Goal: Task Accomplishment & Management: Manage account settings

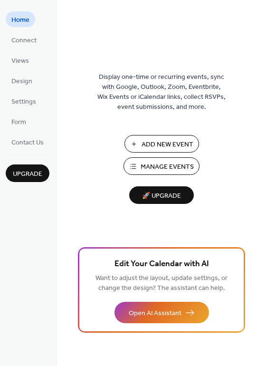
click at [156, 172] on span "Manage Events" at bounding box center [167, 167] width 53 height 10
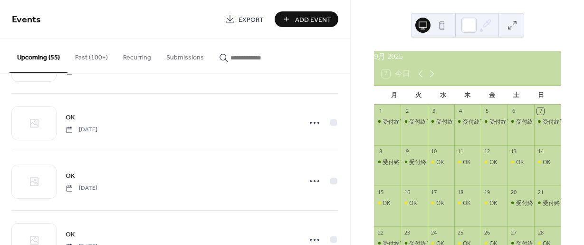
scroll to position [380, 0]
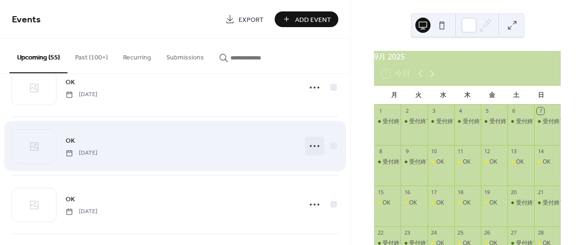
click at [311, 142] on icon at bounding box center [314, 145] width 15 height 15
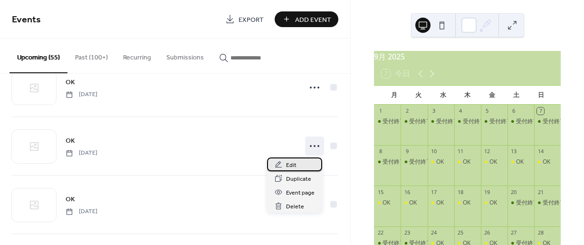
click at [290, 164] on span "Edit" at bounding box center [291, 165] width 10 height 10
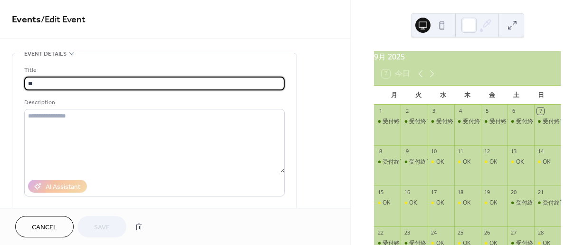
drag, startPoint x: 45, startPoint y: 83, endPoint x: 8, endPoint y: 81, distance: 37.6
type input "****"
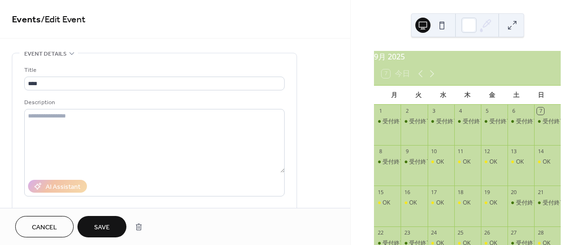
click at [101, 229] on span "Save" at bounding box center [102, 227] width 16 height 10
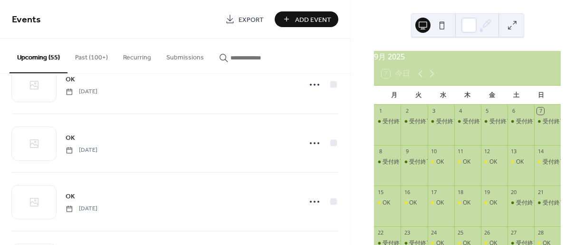
scroll to position [665, 0]
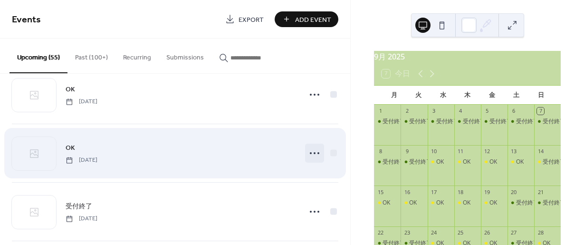
click at [312, 150] on icon at bounding box center [314, 152] width 15 height 15
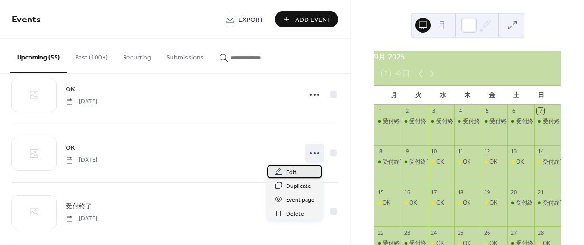
click at [289, 172] on span "Edit" at bounding box center [291, 172] width 10 height 10
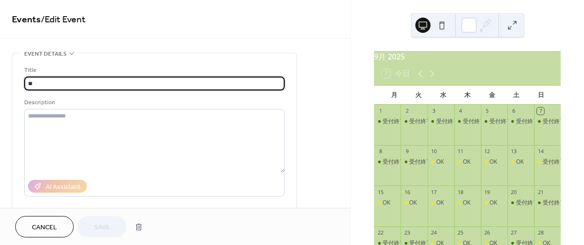
drag, startPoint x: 36, startPoint y: 84, endPoint x: 10, endPoint y: 80, distance: 26.9
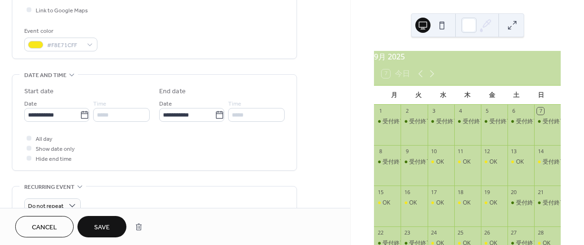
scroll to position [238, 0]
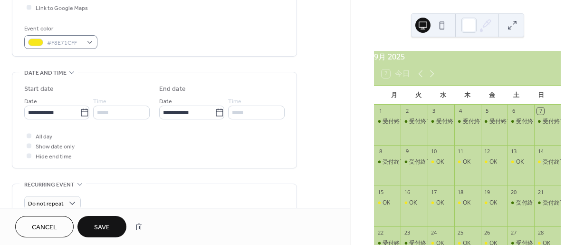
type input "****"
click at [89, 38] on div "#F8E71CFF" at bounding box center [60, 42] width 73 height 14
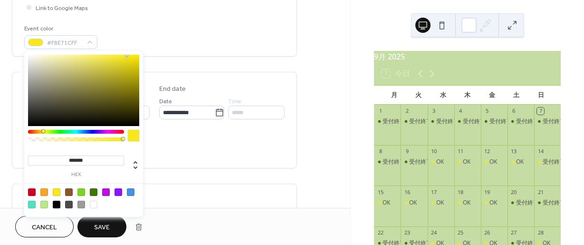
click at [93, 193] on div at bounding box center [94, 192] width 8 height 8
type input "*******"
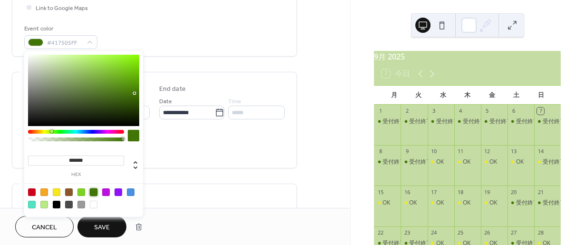
click at [108, 225] on span "Save" at bounding box center [102, 227] width 16 height 10
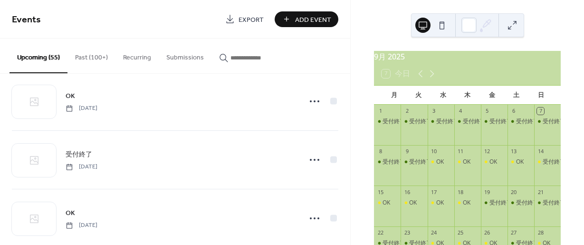
scroll to position [380, 0]
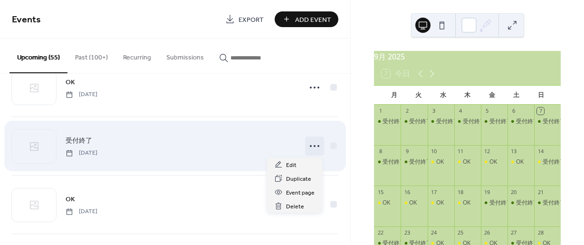
click at [314, 145] on circle at bounding box center [315, 146] width 2 height 2
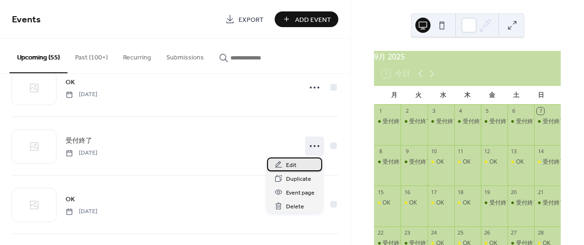
click at [287, 162] on span "Edit" at bounding box center [291, 165] width 10 height 10
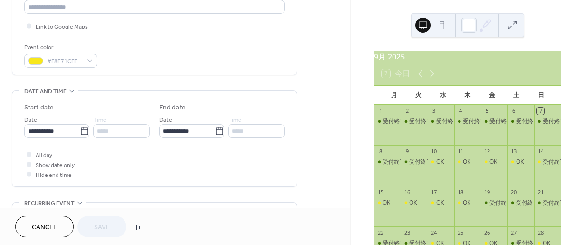
scroll to position [238, 0]
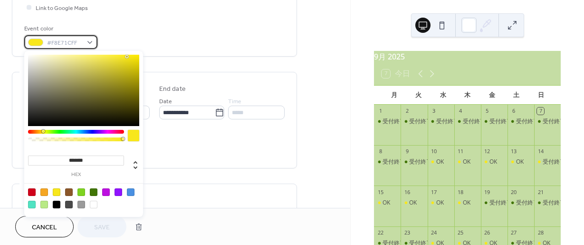
click at [93, 44] on div "#F8E71CFF" at bounding box center [60, 42] width 73 height 14
click at [93, 189] on div at bounding box center [94, 192] width 8 height 8
type input "*******"
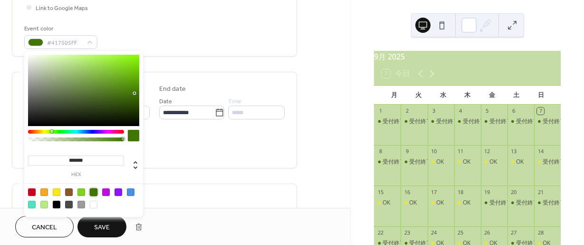
click at [98, 227] on span "Save" at bounding box center [102, 227] width 16 height 10
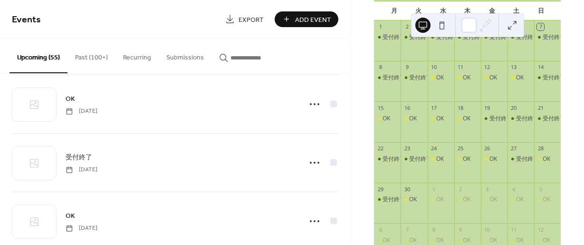
scroll to position [1235, 0]
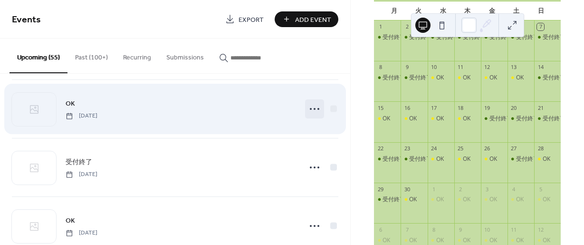
click at [314, 108] on icon at bounding box center [314, 108] width 15 height 15
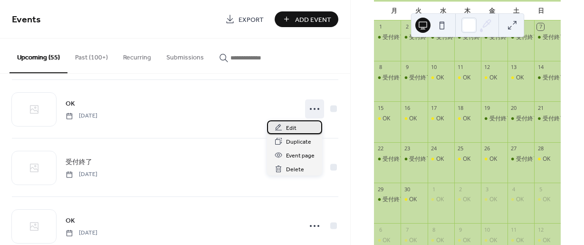
click at [290, 129] on span "Edit" at bounding box center [291, 128] width 10 height 10
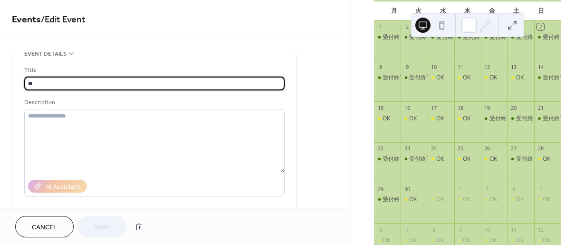
drag, startPoint x: 42, startPoint y: 84, endPoint x: 6, endPoint y: 76, distance: 36.9
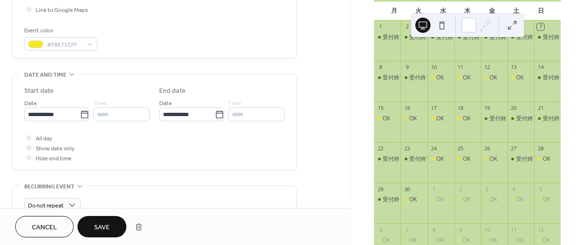
scroll to position [238, 0]
type input "****"
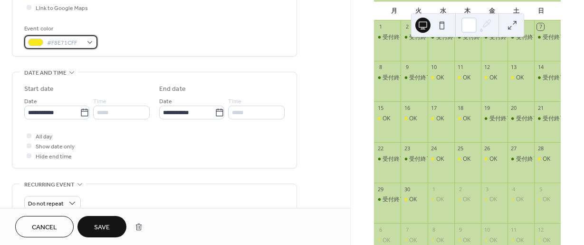
click at [95, 46] on div "#F8E71CFF" at bounding box center [60, 42] width 73 height 14
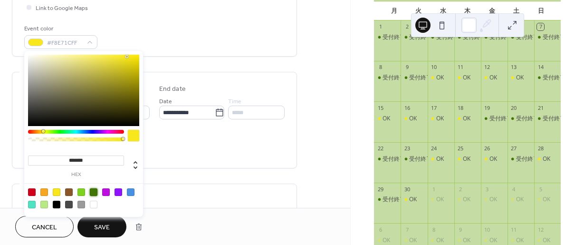
click at [91, 192] on div at bounding box center [94, 192] width 8 height 8
type input "*******"
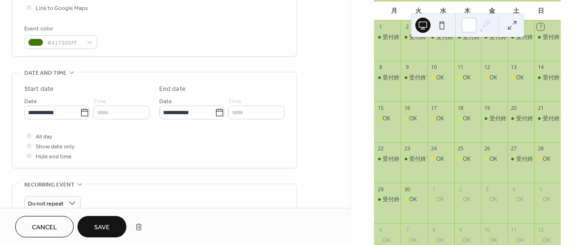
click at [100, 225] on span "Save" at bounding box center [102, 227] width 16 height 10
